Goal: Find specific page/section: Find specific page/section

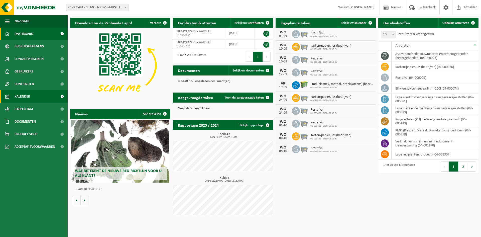
click at [26, 95] on span "Kalender" at bounding box center [23, 96] width 16 height 13
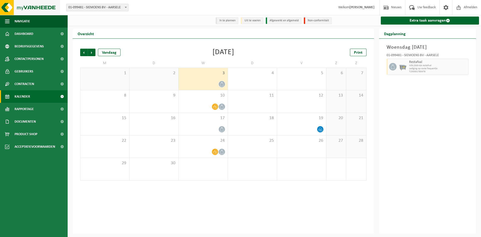
click at [27, 7] on img at bounding box center [30, 7] width 60 height 15
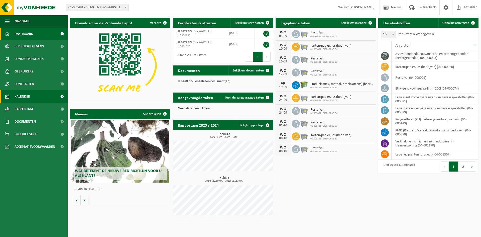
click at [29, 93] on span "Kalender" at bounding box center [23, 96] width 16 height 13
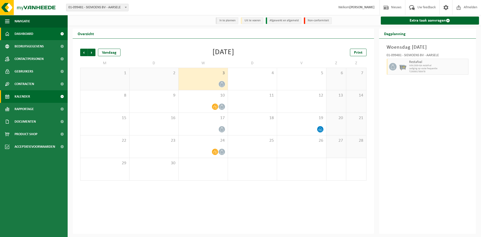
click at [30, 36] on span "Dashboard" at bounding box center [24, 34] width 19 height 13
